Goal: Find specific page/section: Find specific page/section

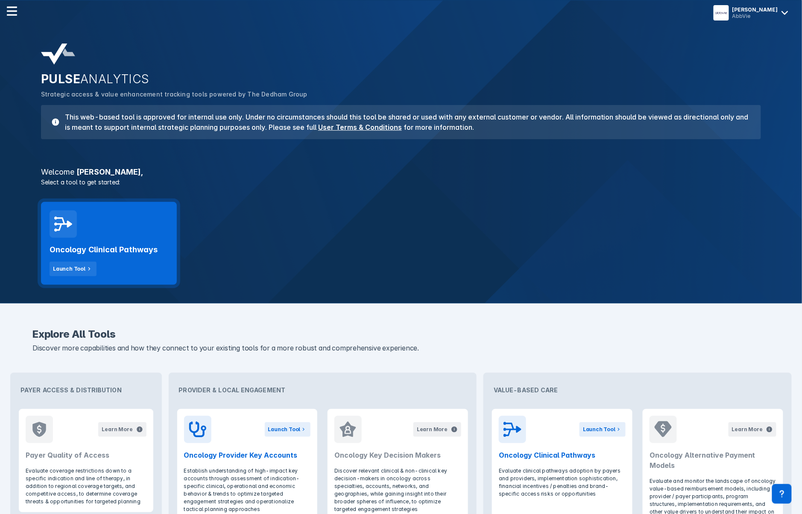
click at [110, 245] on h2 "Oncology Clinical Pathways" at bounding box center [104, 250] width 108 height 10
